Goal: Transaction & Acquisition: Purchase product/service

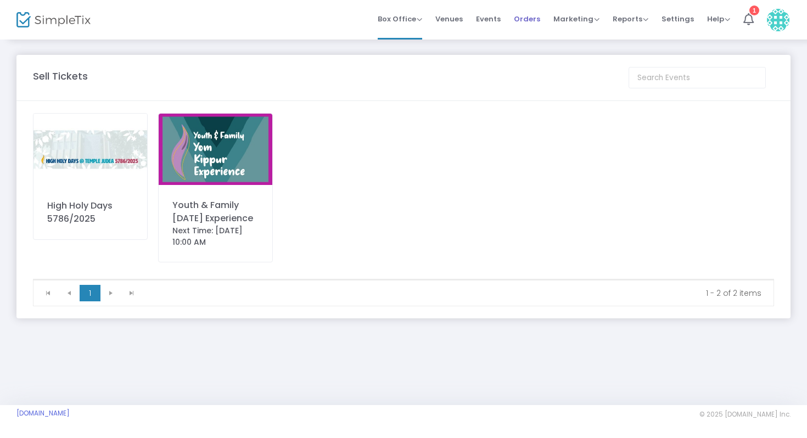
click at [520, 21] on span "Orders" at bounding box center [527, 19] width 26 height 28
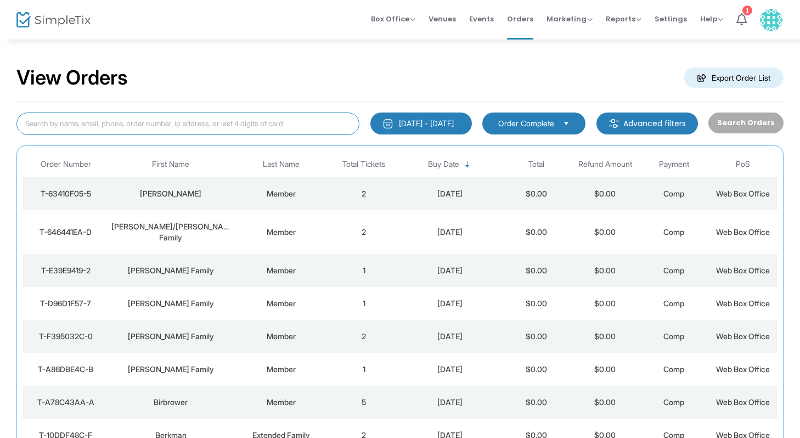
click at [162, 123] on input at bounding box center [187, 123] width 343 height 22
type input "[PERSON_NAME]"
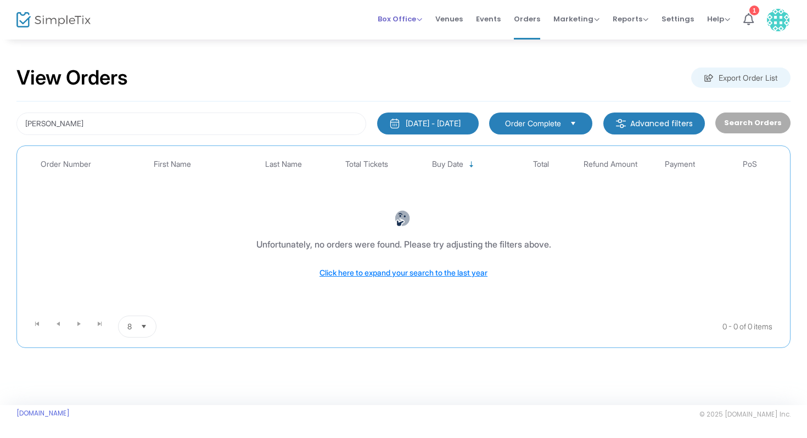
click at [394, 26] on span "Box Office Sell Tickets Bookings Sell Season Pass" at bounding box center [400, 19] width 44 height 28
click at [406, 13] on span "Box Office Sell Tickets Bookings Sell Season Pass" at bounding box center [400, 19] width 44 height 28
click at [406, 18] on span "Box Office" at bounding box center [400, 19] width 44 height 10
click at [393, 38] on li "Sell Tickets" at bounding box center [417, 36] width 78 height 21
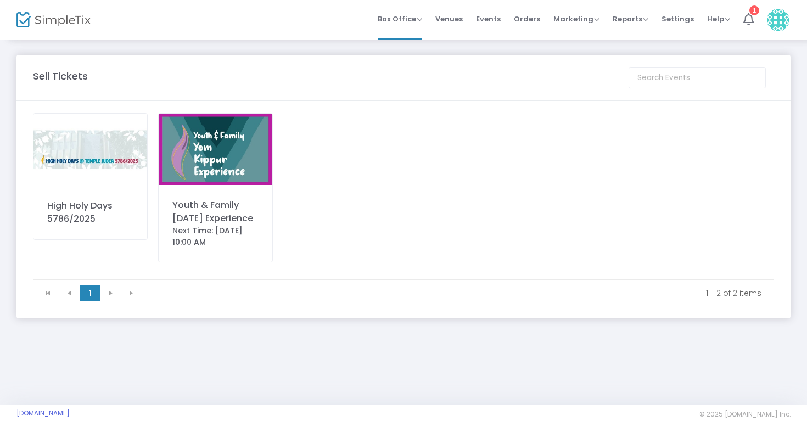
click at [74, 190] on div "High Holy Days 5786/2025" at bounding box center [90, 176] width 115 height 127
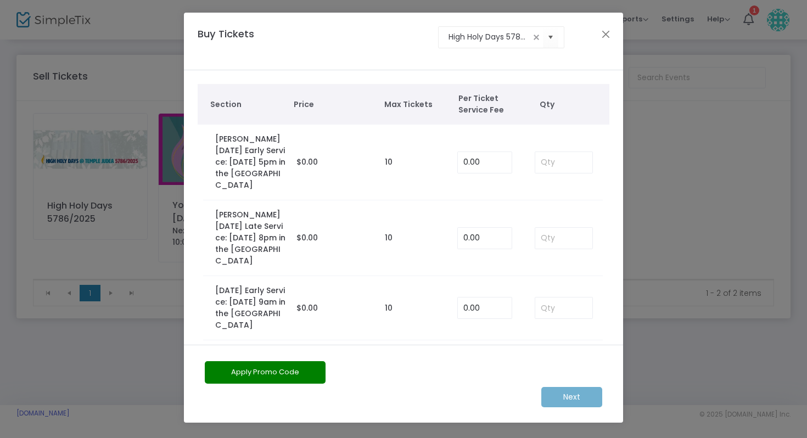
click at [544, 224] on td at bounding box center [563, 238] width 79 height 76
click at [544, 235] on input at bounding box center [563, 238] width 57 height 21
type input "0"
type input "1"
click at [548, 301] on input at bounding box center [563, 307] width 57 height 21
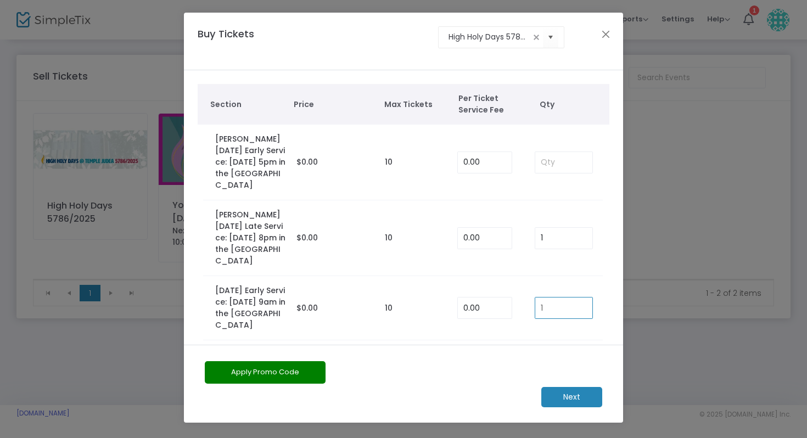
type input "1"
click at [599, 241] on tbody "[PERSON_NAME][DATE] Late Service: [DATE] 8pm in the [GEOGRAPHIC_DATA] $0.00 10 …" at bounding box center [404, 238] width 412 height 76
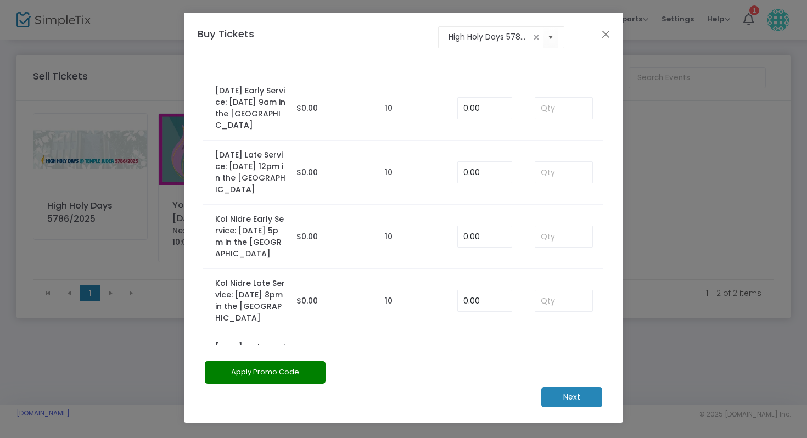
scroll to position [202, 0]
click at [550, 245] on input at bounding box center [563, 234] width 57 height 21
type input "1"
click at [398, 236] on td "10" at bounding box center [415, 234] width 72 height 64
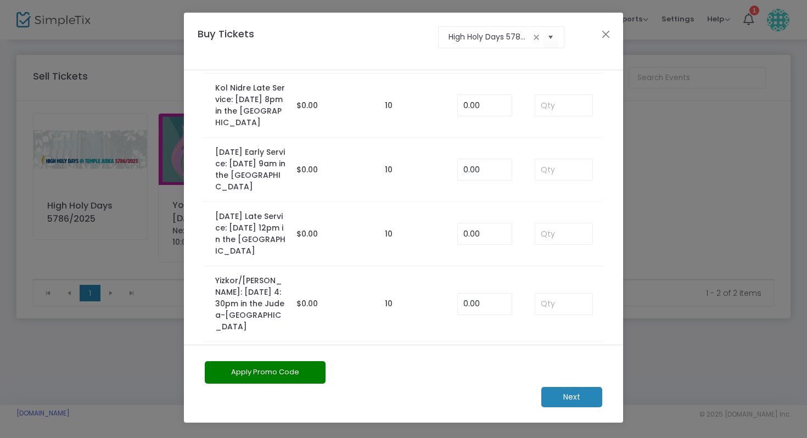
scroll to position [398, 0]
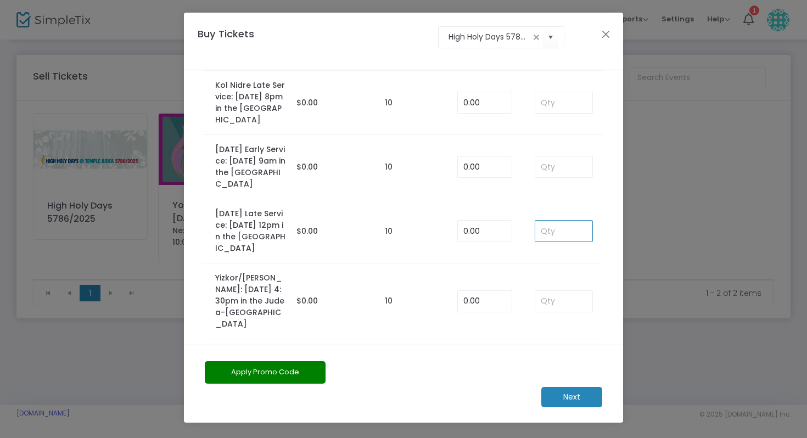
click at [553, 241] on input at bounding box center [563, 231] width 57 height 21
type input "1"
click at [527, 252] on td "1" at bounding box center [563, 231] width 79 height 64
click at [527, 251] on td "1" at bounding box center [563, 231] width 79 height 64
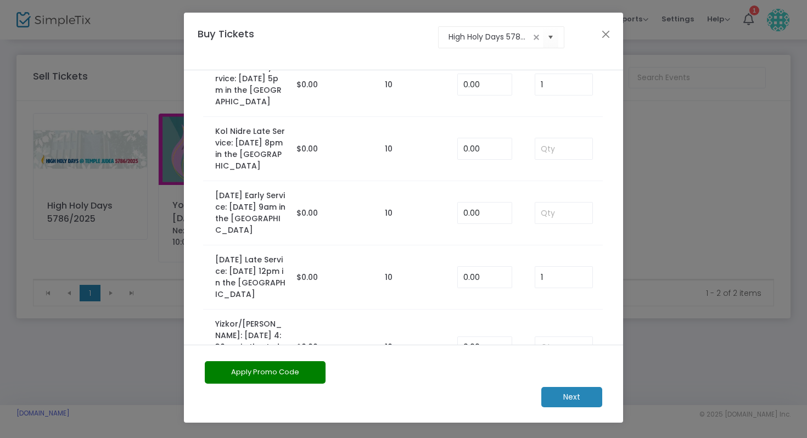
scroll to position [406, 0]
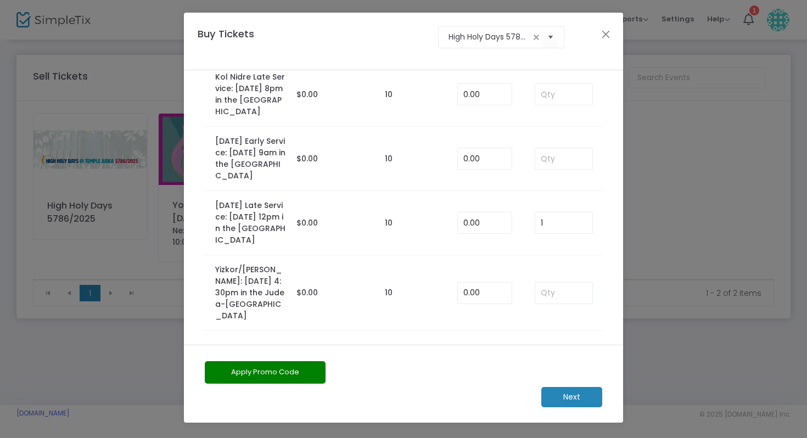
click at [561, 404] on m-button "Next" at bounding box center [571, 397] width 61 height 20
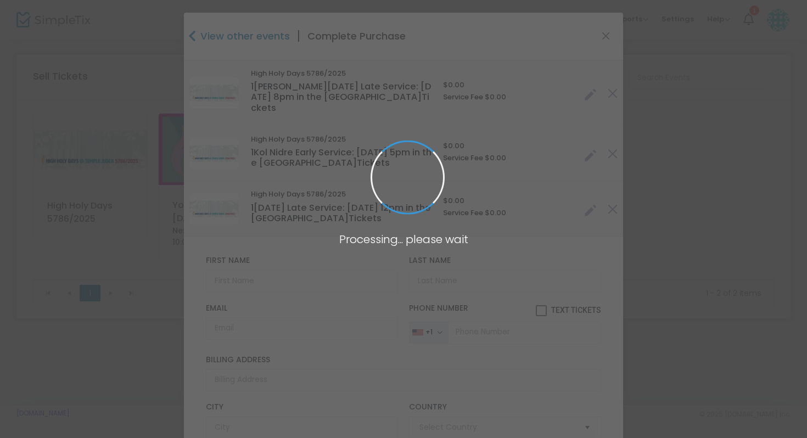
type input "[GEOGRAPHIC_DATA]"
type input "[US_STATE]"
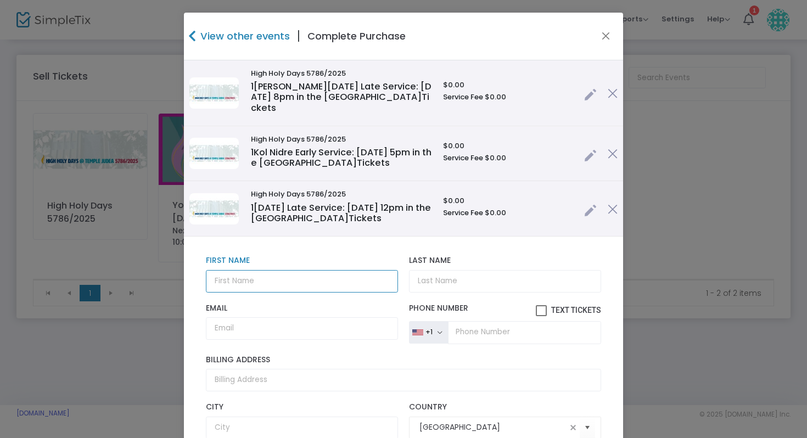
click at [308, 278] on input "text" at bounding box center [302, 281] width 192 height 22
type input "Golenberg"
type input "Member"
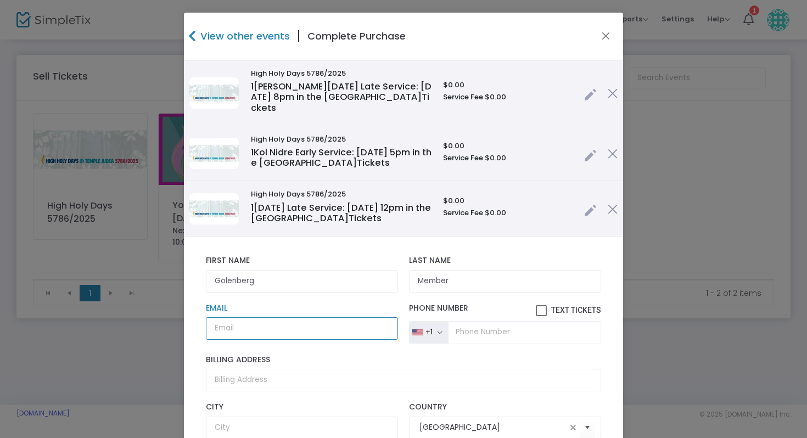
paste input "[EMAIL_ADDRESS][DOMAIN_NAME]"
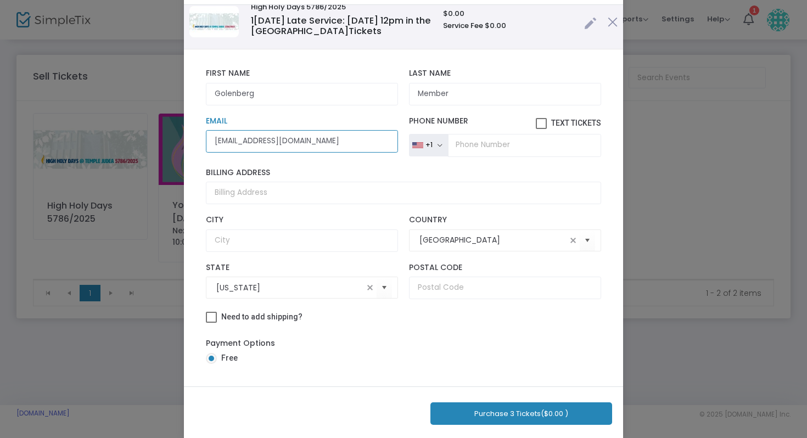
scroll to position [70, 0]
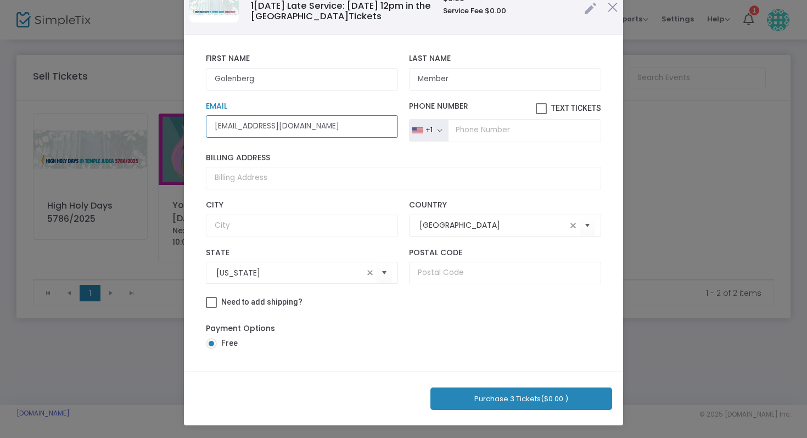
type input "[EMAIL_ADDRESS][DOMAIN_NAME]"
click at [515, 404] on button "Purchase 3 Tickets ($0.00 )" at bounding box center [521, 398] width 182 height 22
